Goal: Task Accomplishment & Management: Complete application form

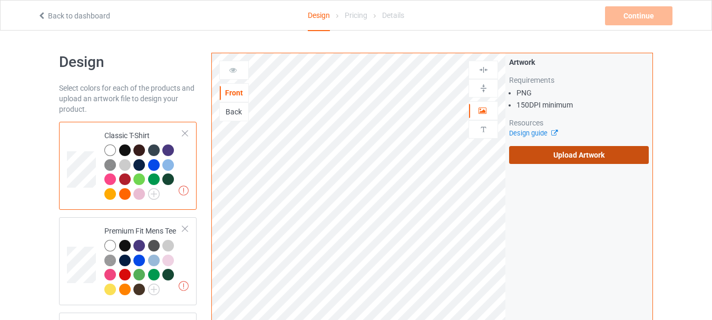
click at [557, 156] on label "Upload Artwork" at bounding box center [579, 155] width 140 height 18
click at [0, 0] on input "Upload Artwork" at bounding box center [0, 0] width 0 height 0
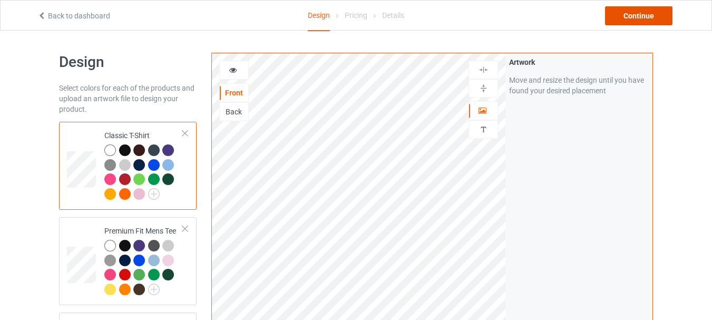
click at [646, 13] on div "Continue" at bounding box center [638, 15] width 67 height 19
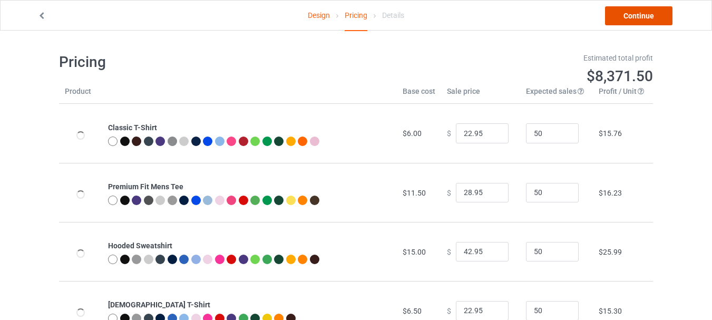
click at [627, 14] on link "Continue" at bounding box center [638, 15] width 67 height 19
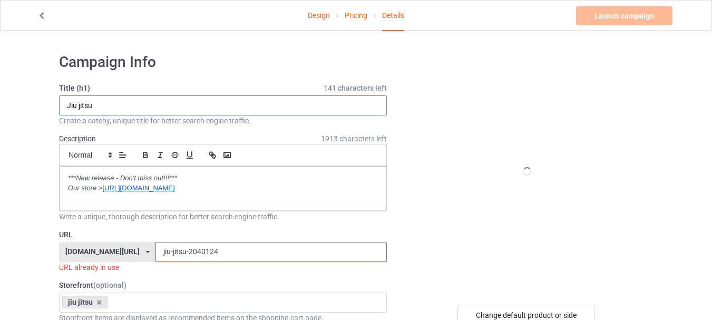
drag, startPoint x: 121, startPoint y: 103, endPoint x: 32, endPoint y: 103, distance: 88.6
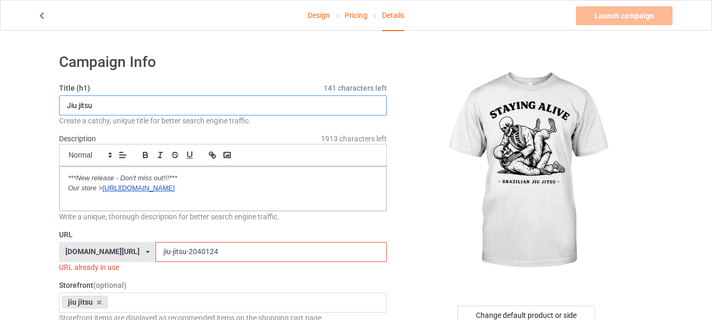
paste input "Staying alive funny j"
type input "Staying alive funny jiu jitsu"
click at [169, 251] on input "jiu-jitsu-2040124" at bounding box center [271, 252] width 231 height 20
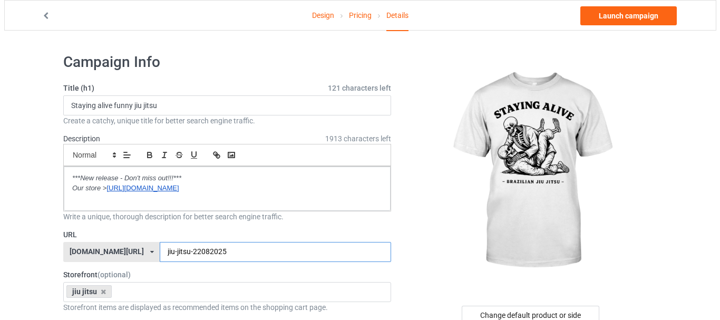
scroll to position [158, 0]
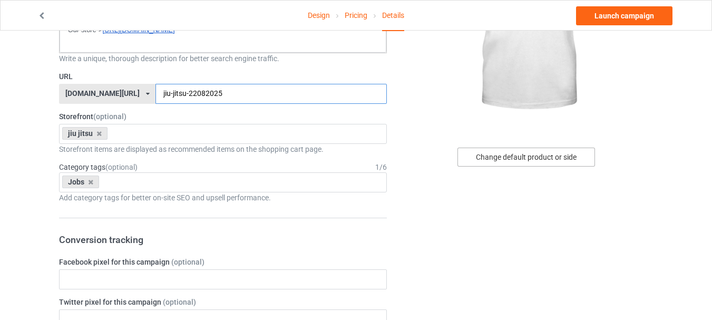
type input "jiu-jitsu-22082025"
click at [547, 152] on div "Change default product or side" at bounding box center [527, 157] width 138 height 19
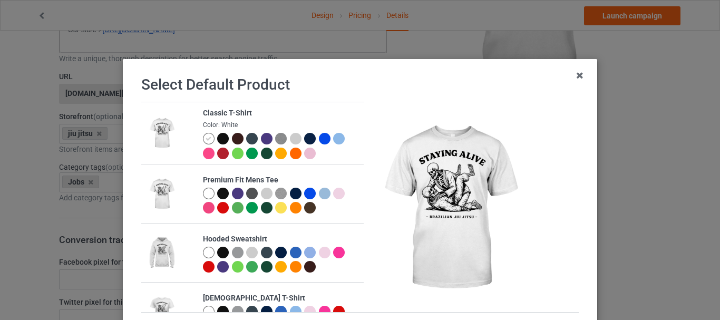
scroll to position [53, 0]
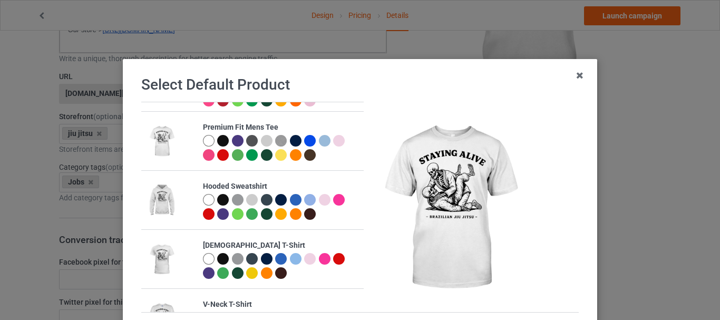
click at [203, 202] on div at bounding box center [209, 200] width 12 height 12
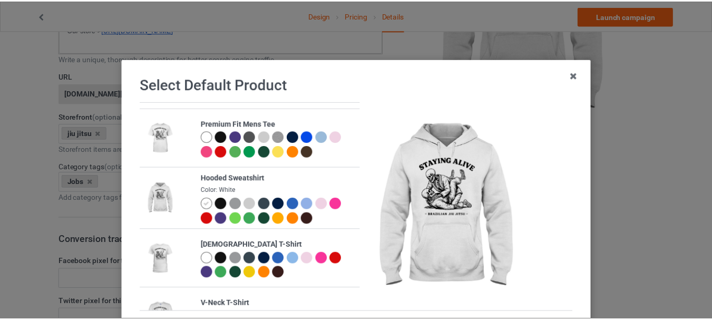
scroll to position [103, 0]
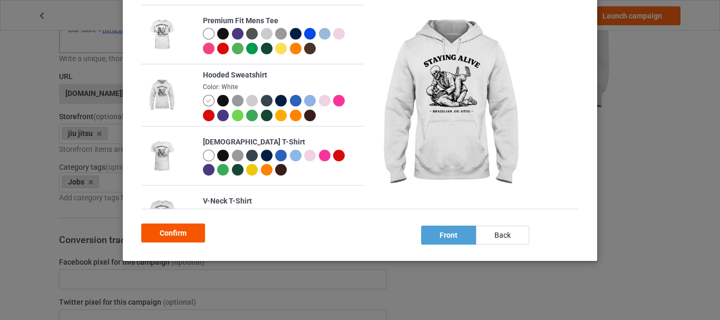
click at [169, 231] on div "Confirm" at bounding box center [173, 233] width 64 height 19
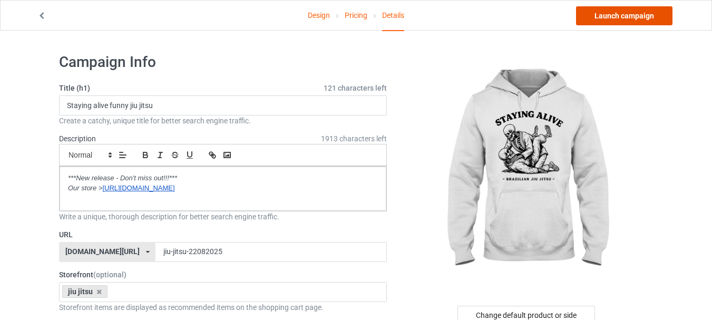
click at [626, 14] on link "Launch campaign" at bounding box center [624, 15] width 96 height 19
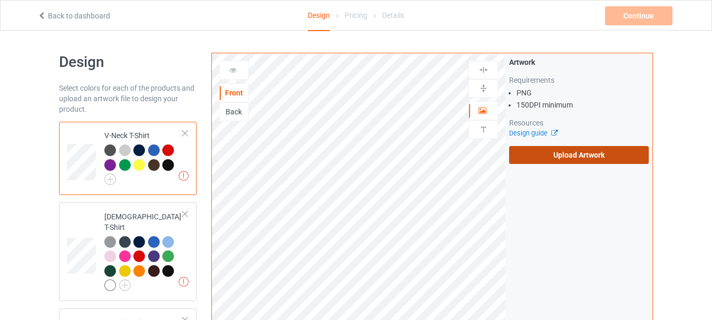
click at [581, 153] on label "Upload Artwork" at bounding box center [579, 155] width 140 height 18
click at [0, 0] on input "Upload Artwork" at bounding box center [0, 0] width 0 height 0
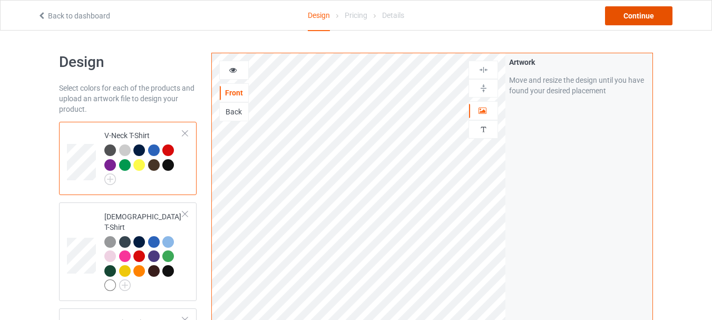
click at [639, 8] on div "Continue" at bounding box center [638, 15] width 67 height 19
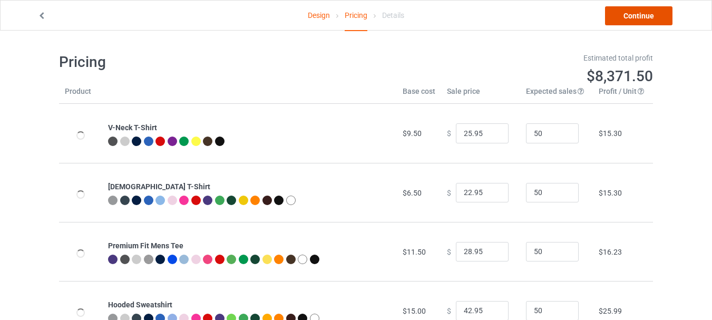
click at [638, 15] on link "Continue" at bounding box center [638, 15] width 67 height 19
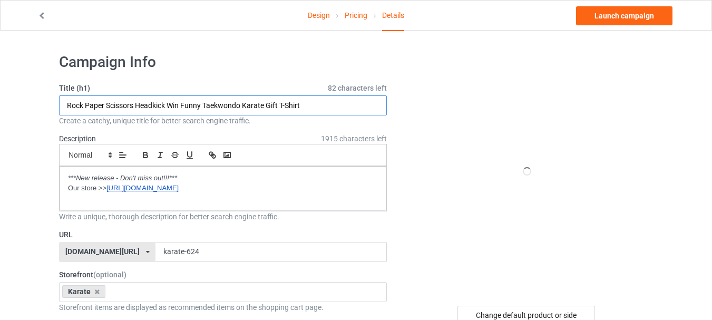
click at [291, 104] on input "Rock Paper Scissors Headkick Win Funny Taekwondo Karate Gift T-Shirt" at bounding box center [223, 105] width 328 height 20
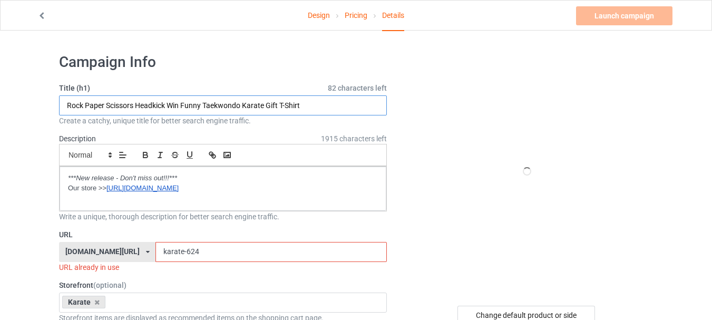
paste input "Karate girl flowers cool beautiful"
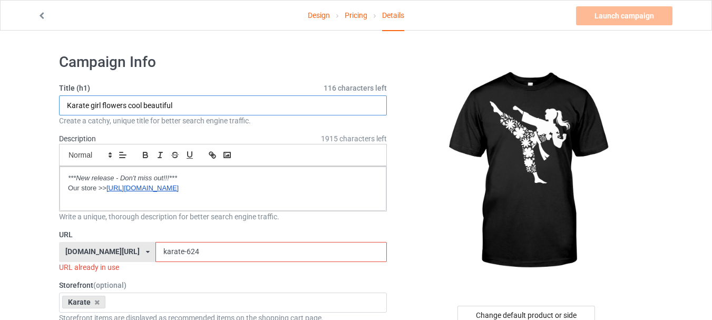
type input "Karate girl flowers cool beautiful"
click at [166, 253] on input "karate-624" at bounding box center [271, 252] width 231 height 20
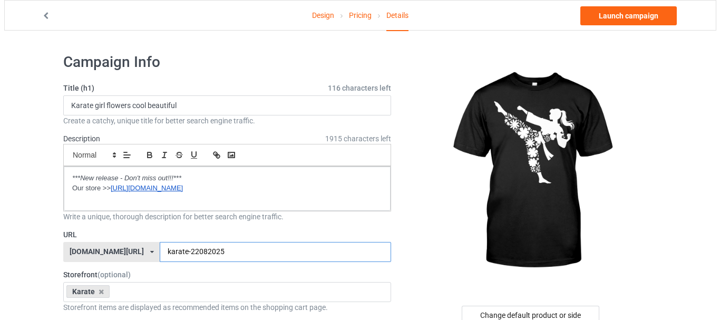
scroll to position [53, 0]
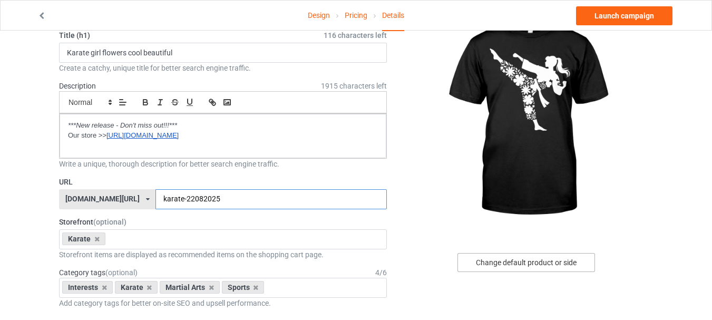
type input "karate-22082025"
click at [513, 264] on div "Change default product or side" at bounding box center [527, 262] width 138 height 19
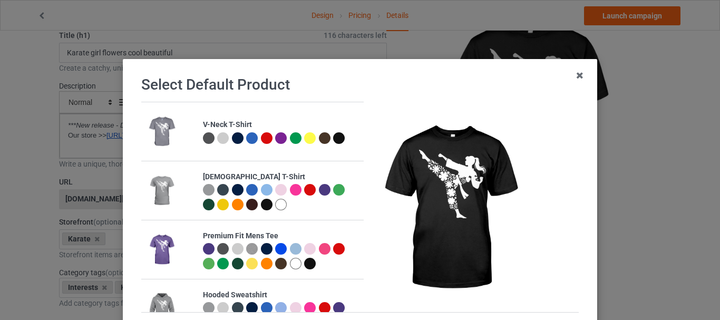
click at [232, 190] on div at bounding box center [238, 190] width 12 height 12
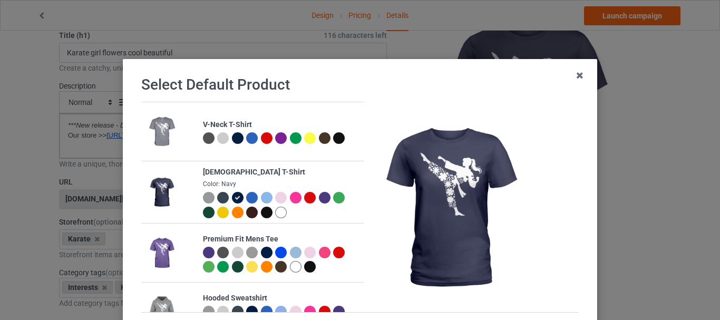
click at [203, 196] on div at bounding box center [209, 198] width 12 height 12
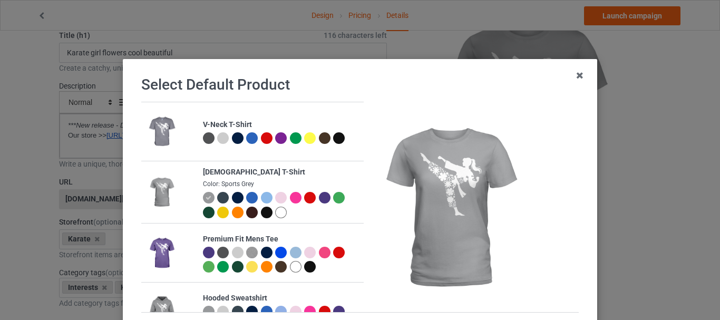
click at [221, 196] on div at bounding box center [223, 198] width 12 height 12
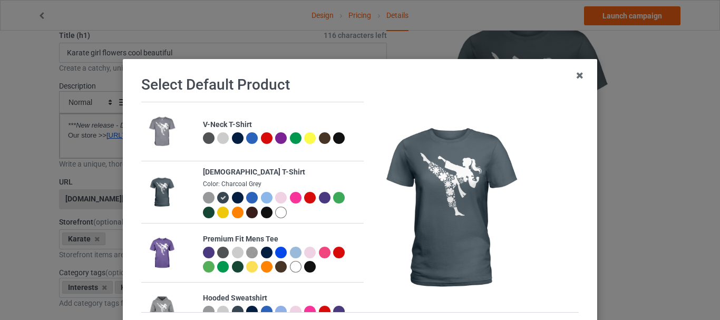
click at [275, 201] on div at bounding box center [281, 198] width 12 height 12
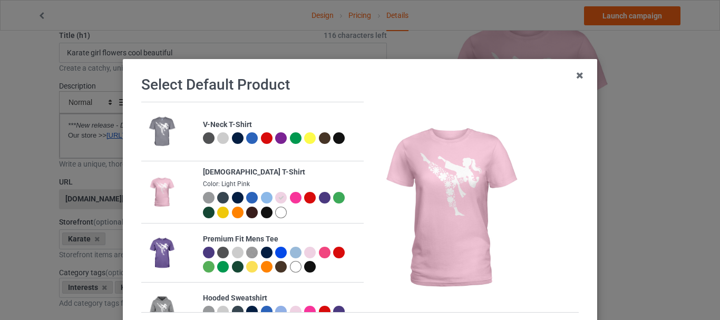
click at [290, 199] on div at bounding box center [296, 198] width 12 height 12
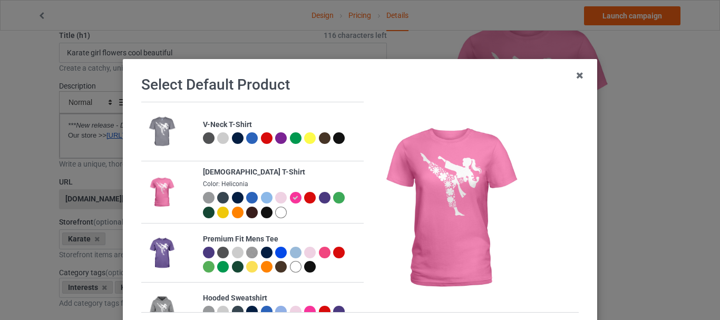
click at [232, 213] on div at bounding box center [238, 213] width 12 height 12
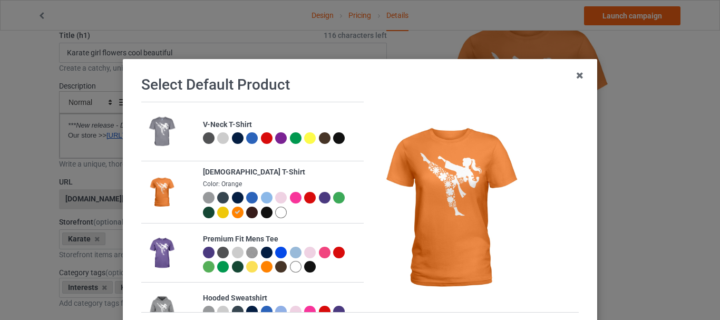
click at [217, 213] on div at bounding box center [223, 213] width 12 height 12
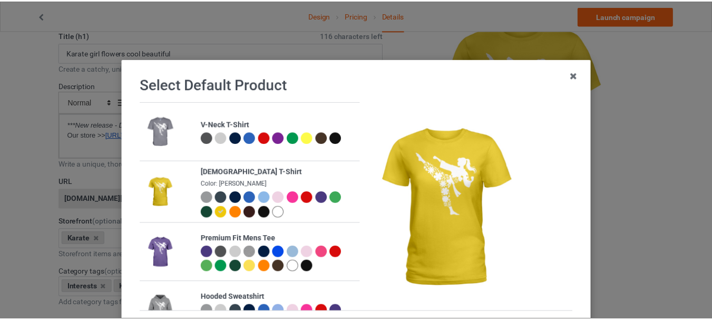
scroll to position [103, 0]
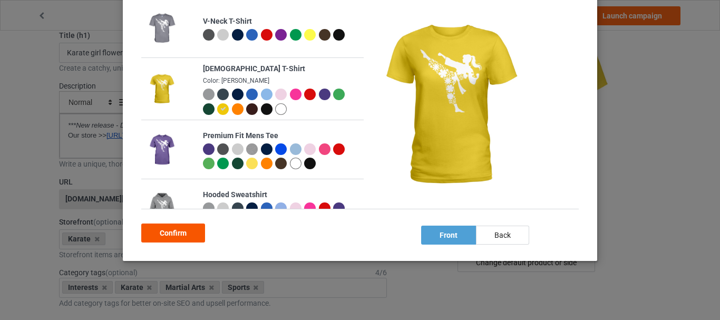
click at [185, 229] on div "Confirm" at bounding box center [173, 233] width 64 height 19
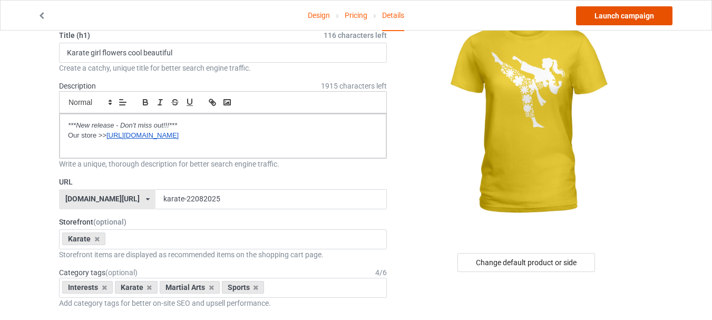
click at [634, 15] on link "Launch campaign" at bounding box center [624, 15] width 96 height 19
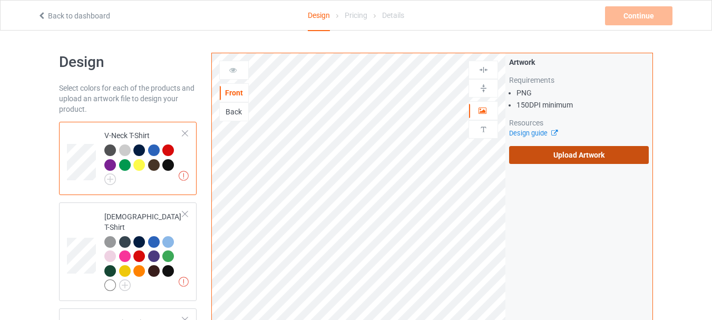
click at [545, 159] on label "Upload Artwork" at bounding box center [579, 155] width 140 height 18
click at [0, 0] on input "Upload Artwork" at bounding box center [0, 0] width 0 height 0
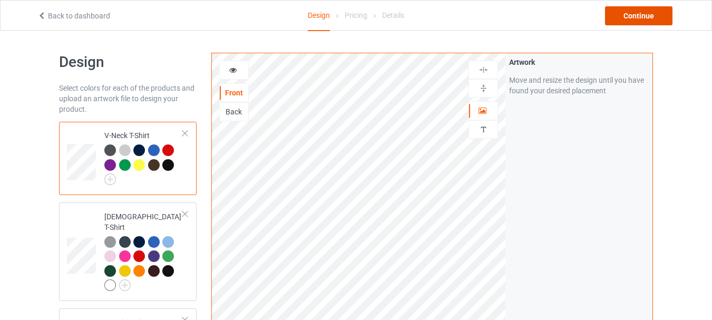
click at [627, 14] on div "Continue" at bounding box center [638, 15] width 67 height 19
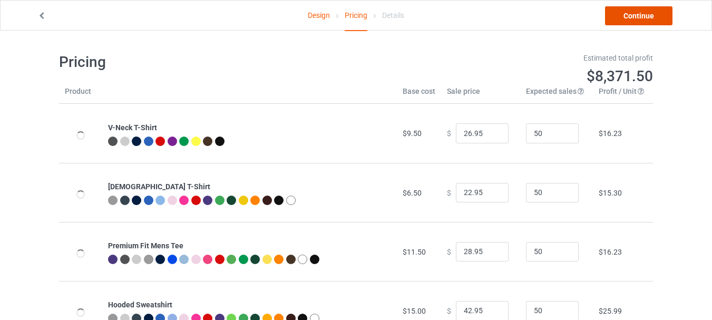
click at [630, 15] on link "Continue" at bounding box center [638, 15] width 67 height 19
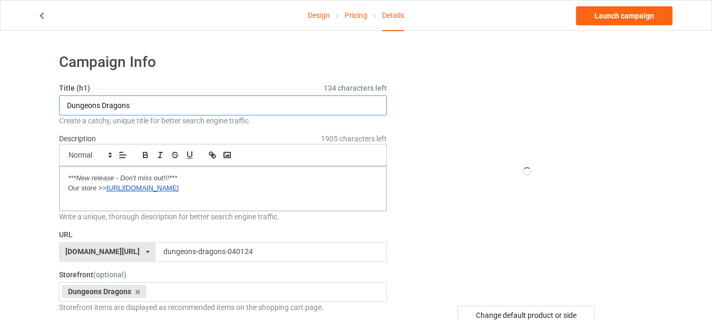
click at [138, 111] on input "Dungeons Dragons" at bounding box center [223, 105] width 328 height 20
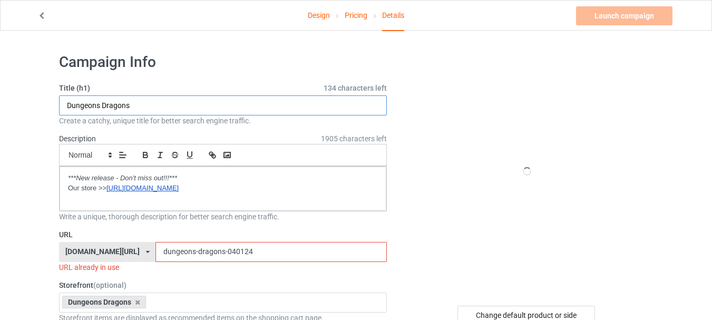
paste input "dead inside but still rolling halloween funny"
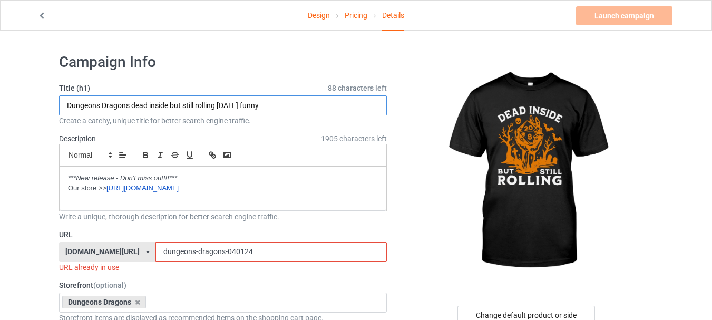
type input "Dungeons Dragons dead inside but still rolling halloween funny"
click at [205, 252] on input "dungeons-dragons-040124" at bounding box center [271, 252] width 231 height 20
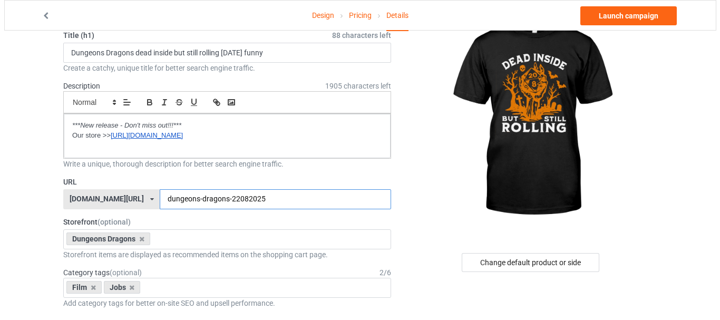
scroll to position [158, 0]
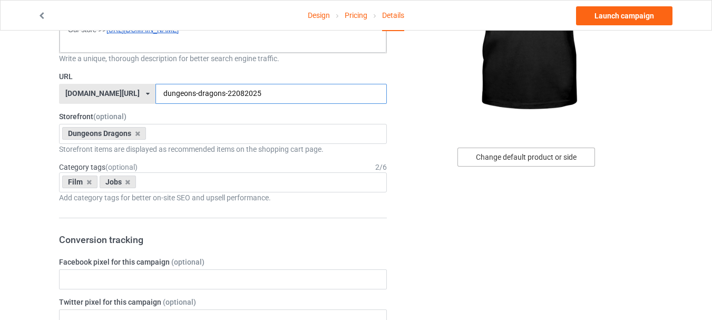
type input "dungeons-dragons-22082025"
click at [566, 162] on div "Change default product or side" at bounding box center [527, 157] width 138 height 19
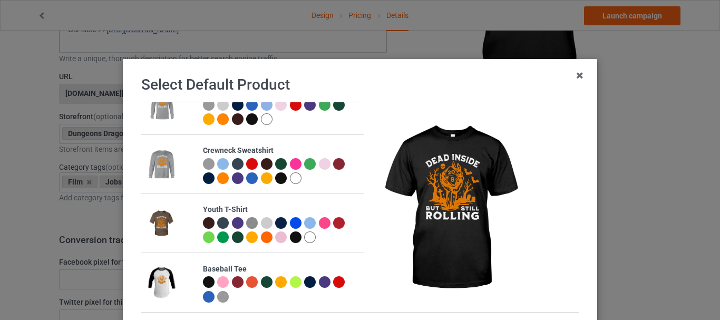
scroll to position [167, 0]
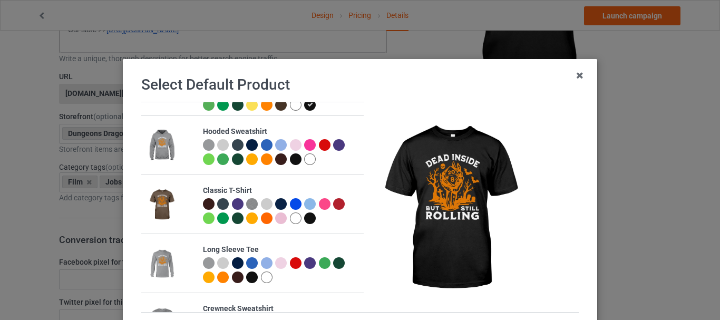
click at [278, 159] on div at bounding box center [281, 159] width 12 height 12
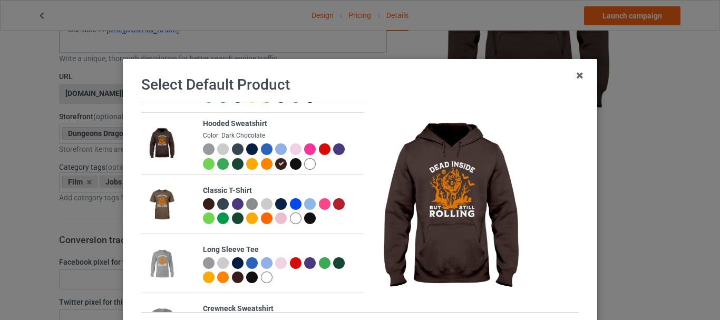
click at [290, 167] on div at bounding box center [296, 164] width 12 height 12
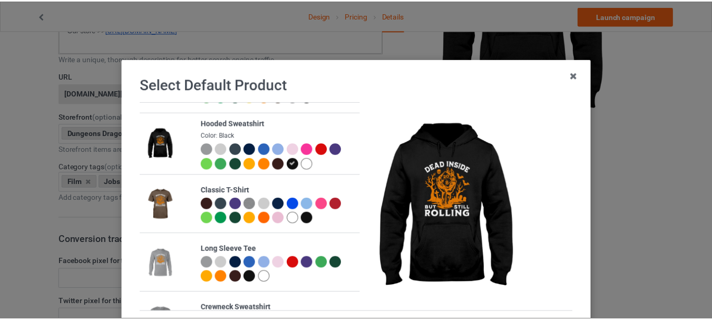
scroll to position [103, 0]
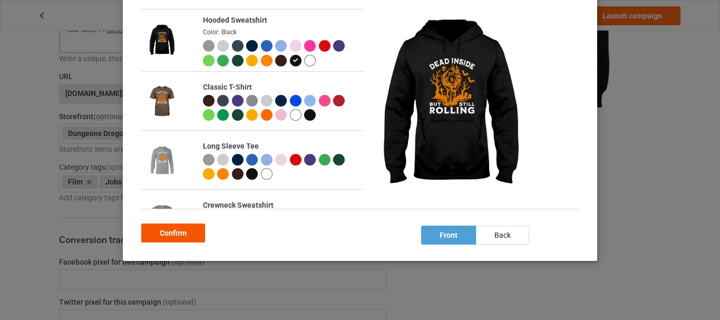
click at [170, 231] on div "Confirm" at bounding box center [173, 233] width 64 height 19
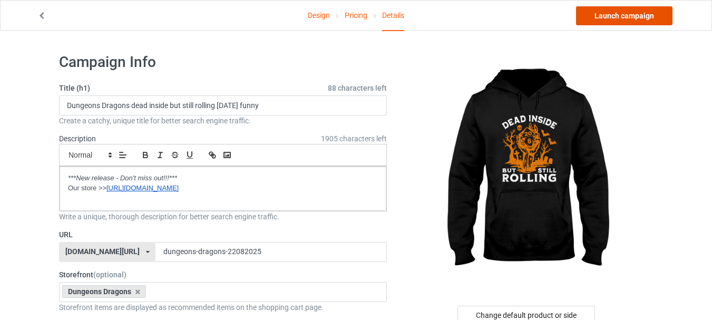
click at [631, 18] on link "Launch campaign" at bounding box center [624, 15] width 96 height 19
